Goal: Information Seeking & Learning: Understand process/instructions

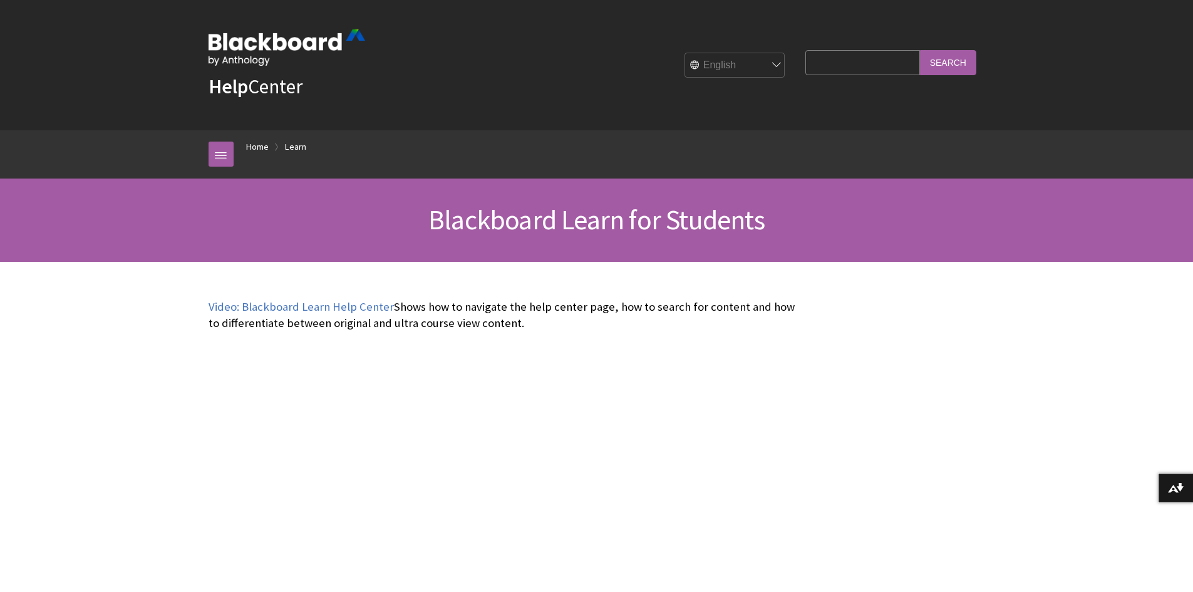
scroll to position [1206, 0]
click at [251, 147] on link "Home" at bounding box center [257, 147] width 23 height 16
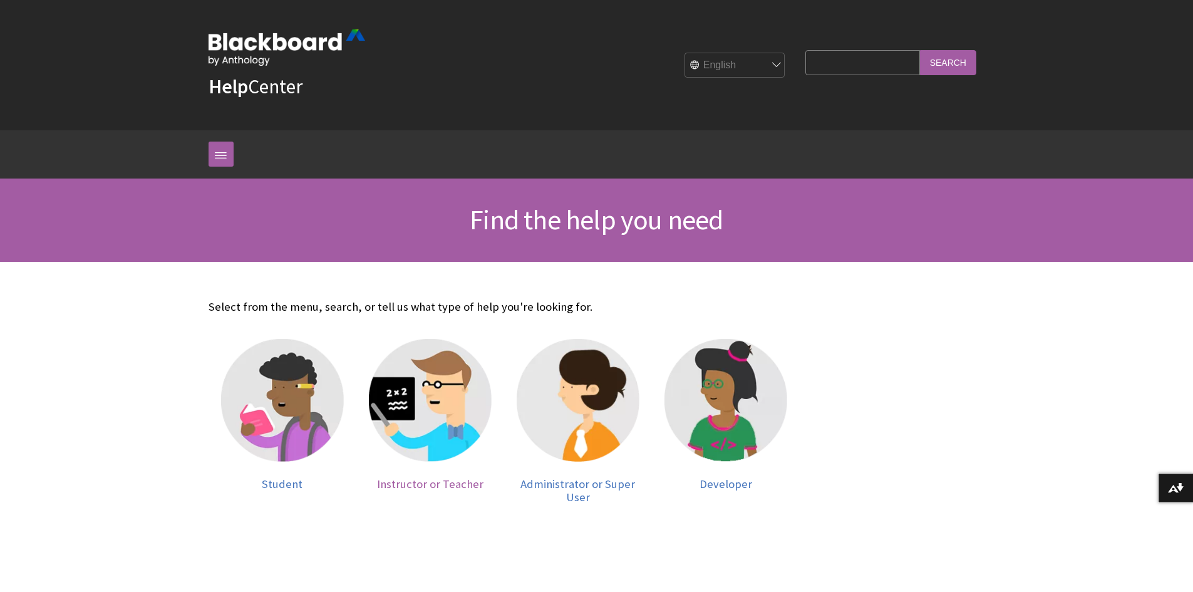
click at [467, 487] on span "Instructor or Teacher" at bounding box center [430, 483] width 106 height 14
click at [453, 481] on span "Instructor or Teacher" at bounding box center [430, 483] width 106 height 14
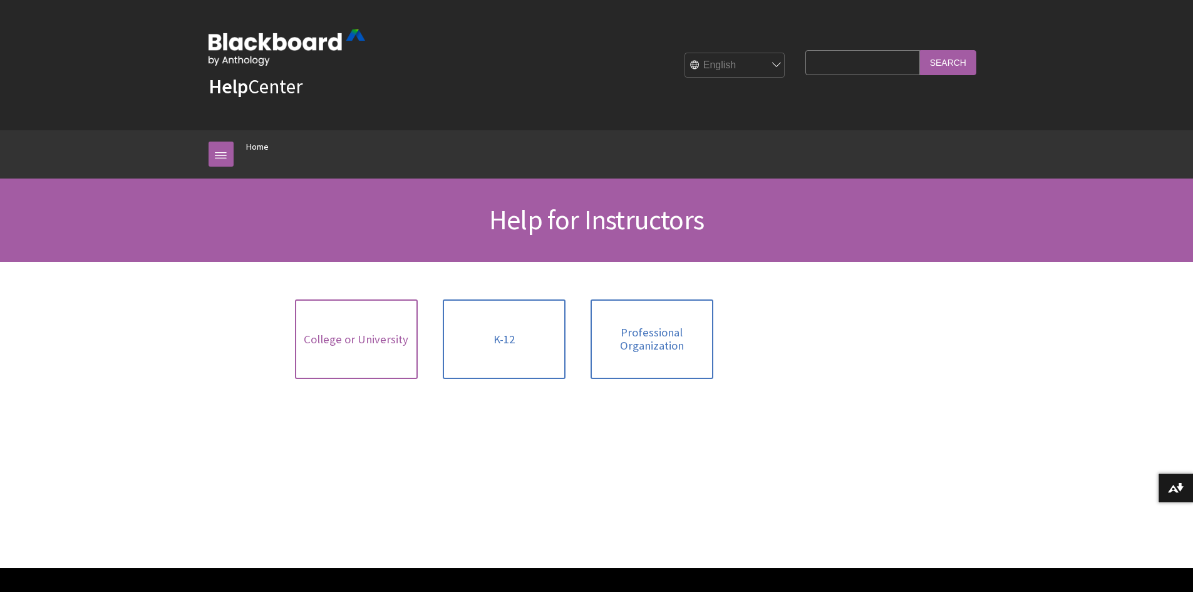
click at [351, 342] on span "College or University" at bounding box center [356, 339] width 105 height 14
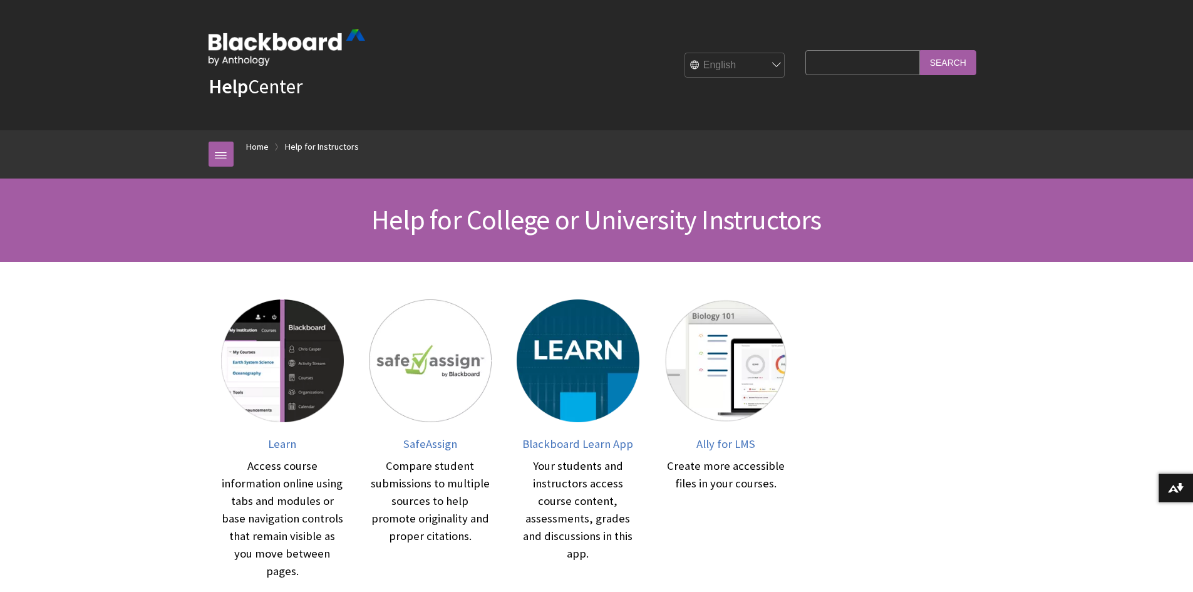
click at [853, 58] on input "Search Query" at bounding box center [862, 62] width 114 height 24
type input "announcements"
click at [938, 61] on input "Search" at bounding box center [948, 62] width 56 height 24
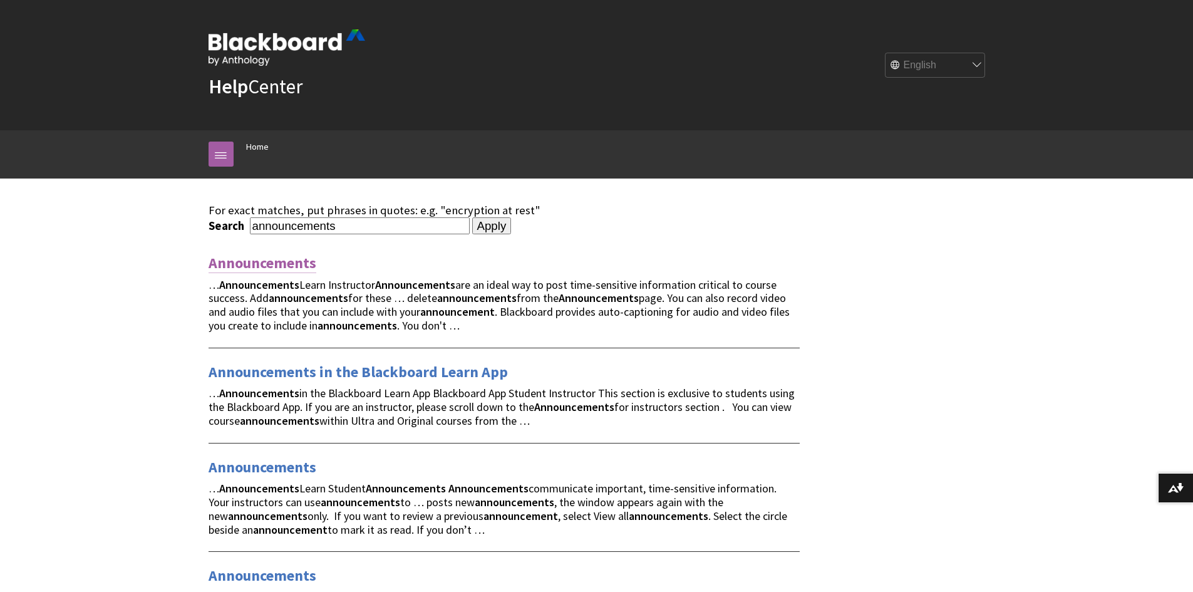
click at [255, 262] on link "Announcements" at bounding box center [263, 263] width 108 height 20
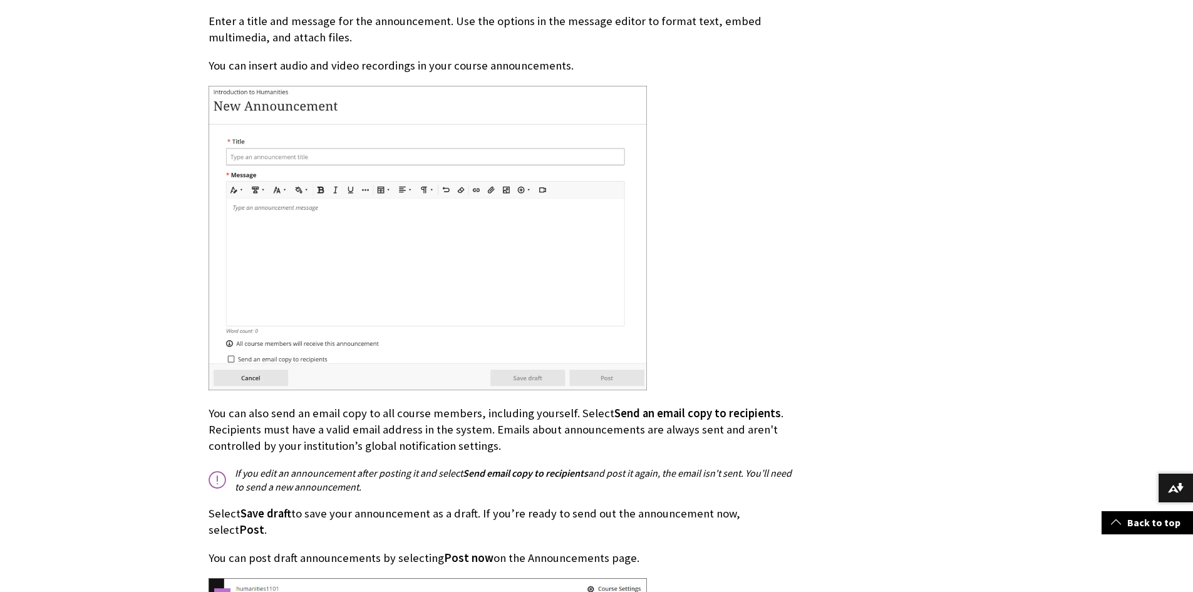
scroll to position [3632, 0]
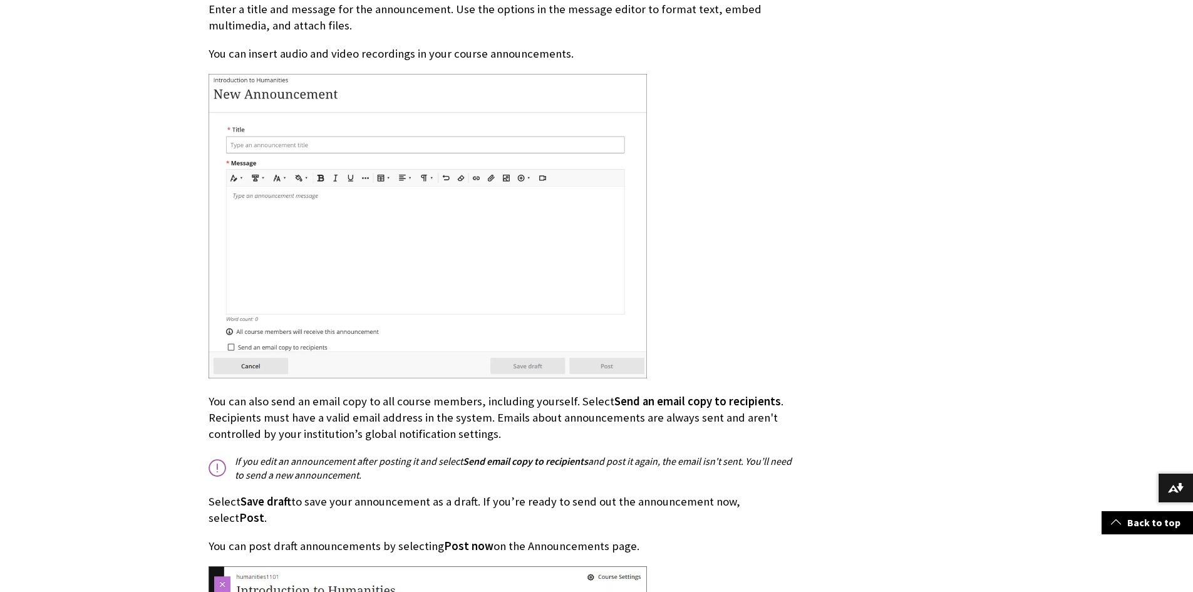
click at [220, 454] on p "If you edit an announcement after posting it and select Send email copy to reci…" at bounding box center [504, 468] width 591 height 28
